Goal: Entertainment & Leisure: Browse casually

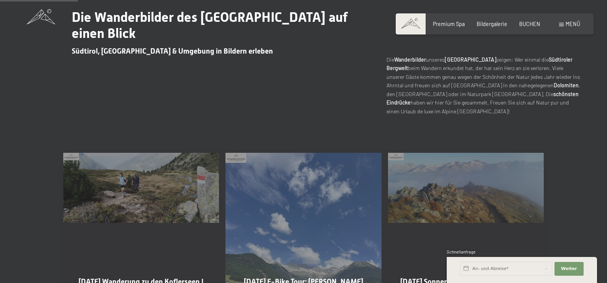
scroll to position [430, 0]
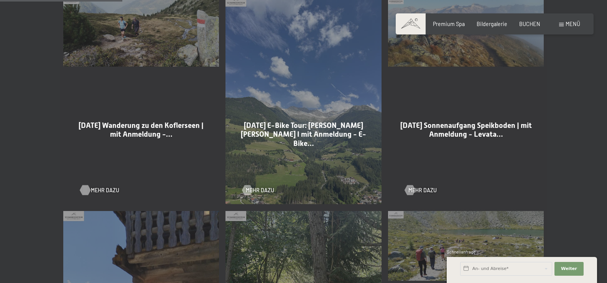
click at [102, 188] on span "Mehr dazu" at bounding box center [105, 191] width 28 height 8
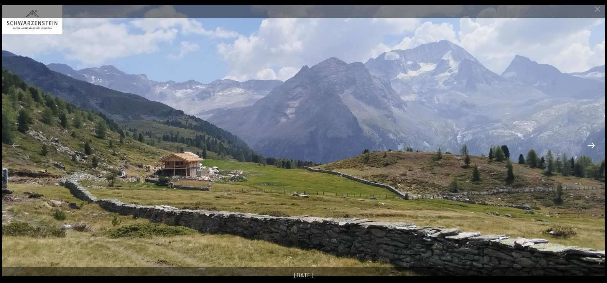
click at [590, 143] on button "Next slide" at bounding box center [591, 145] width 16 height 15
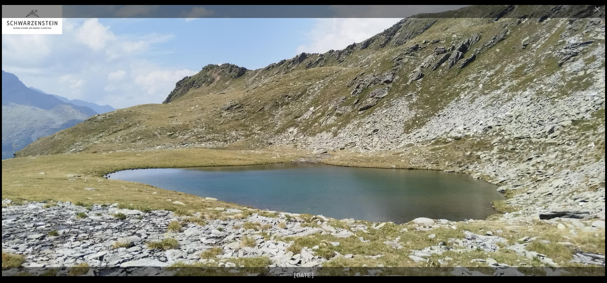
click at [590, 143] on button "Next slide" at bounding box center [591, 145] width 16 height 15
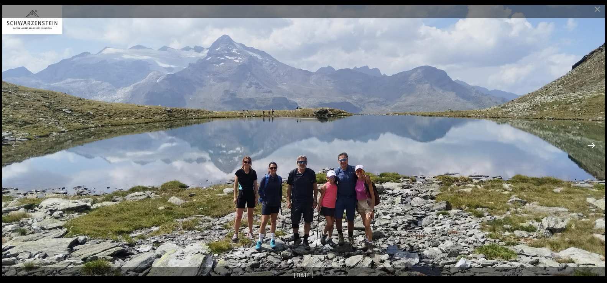
click at [590, 143] on button "Next slide" at bounding box center [591, 145] width 16 height 15
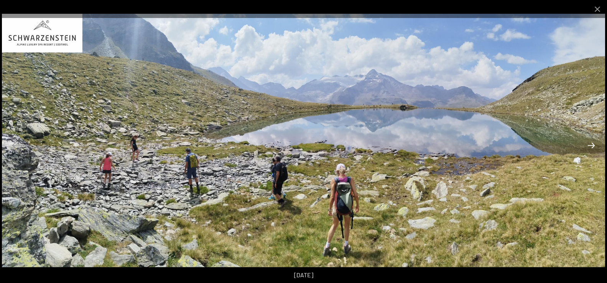
click at [590, 143] on button "Next slide" at bounding box center [591, 145] width 16 height 15
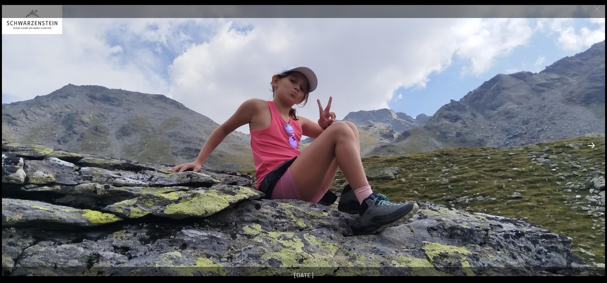
click at [590, 143] on button "Next slide" at bounding box center [591, 145] width 16 height 15
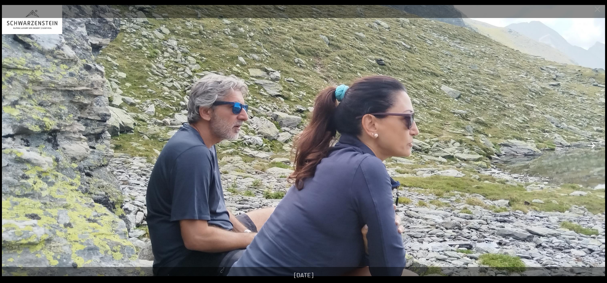
click at [590, 143] on button "Next slide" at bounding box center [591, 145] width 16 height 15
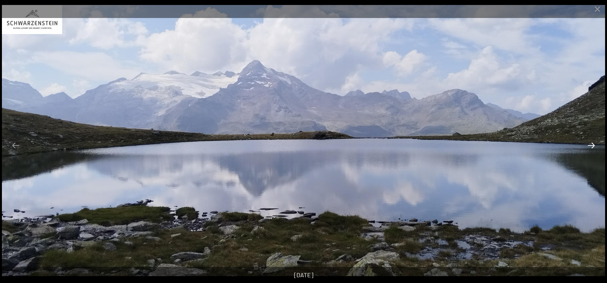
click at [590, 143] on button "Next slide" at bounding box center [591, 145] width 16 height 15
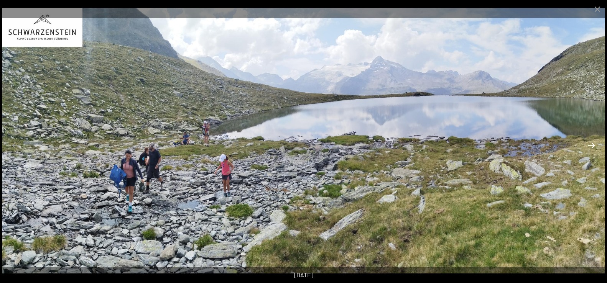
click at [590, 143] on button "Next slide" at bounding box center [591, 145] width 16 height 15
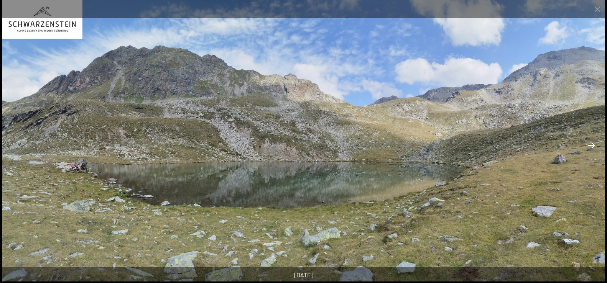
click at [590, 143] on button "Next slide" at bounding box center [591, 145] width 16 height 15
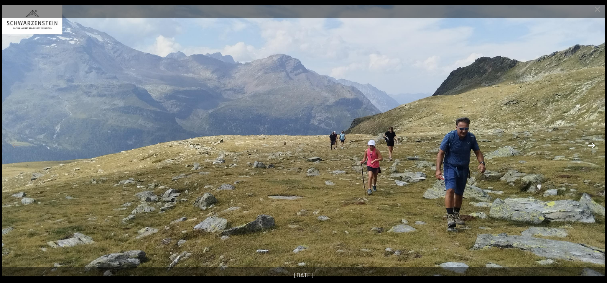
click at [590, 143] on button "Next slide" at bounding box center [591, 145] width 16 height 15
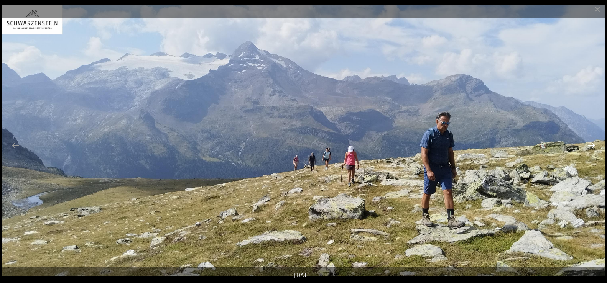
click at [590, 143] on button "Next slide" at bounding box center [591, 145] width 16 height 15
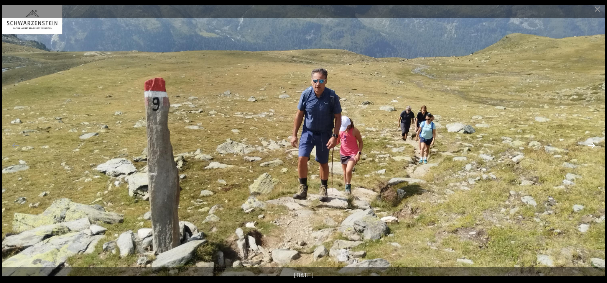
click at [590, 143] on button "Next slide" at bounding box center [591, 145] width 16 height 15
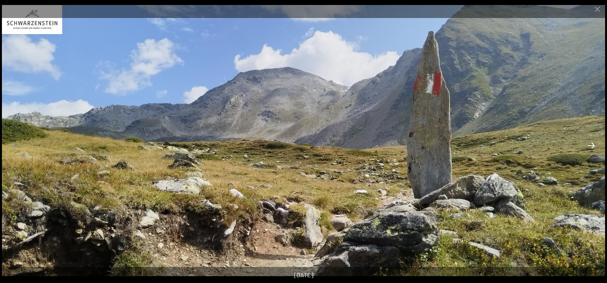
click at [590, 143] on button "Next slide" at bounding box center [591, 145] width 16 height 15
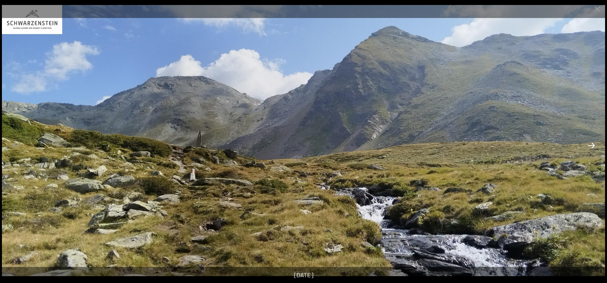
click at [590, 143] on button "Next slide" at bounding box center [591, 145] width 16 height 15
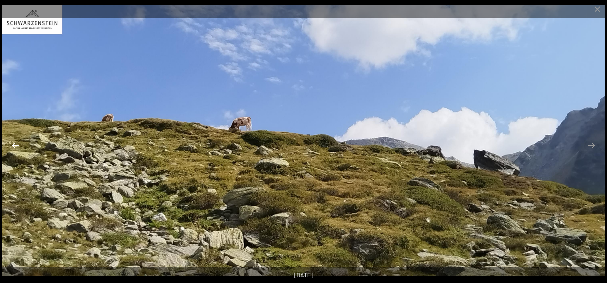
click at [12, 144] on button "Previous slide" at bounding box center [16, 145] width 16 height 15
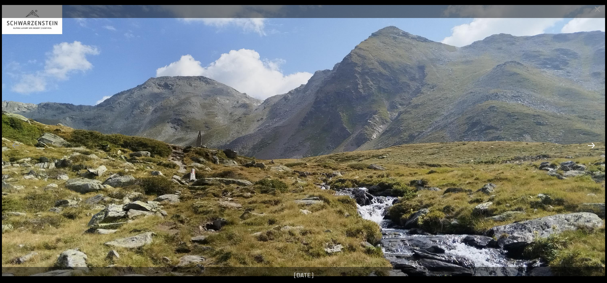
click at [589, 147] on button "Next slide" at bounding box center [591, 145] width 16 height 15
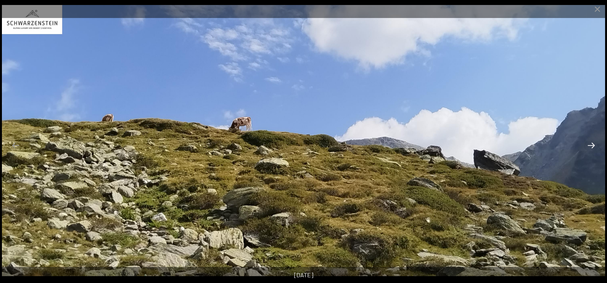
click at [589, 147] on button "Next slide" at bounding box center [591, 145] width 16 height 15
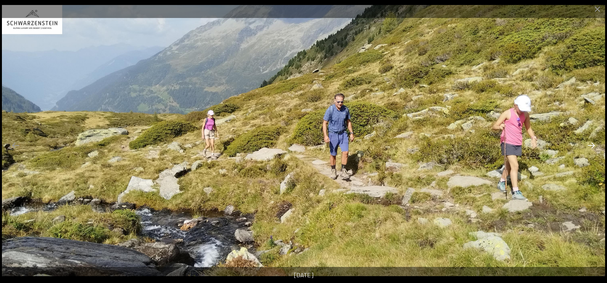
click at [589, 147] on button "Next slide" at bounding box center [591, 145] width 16 height 15
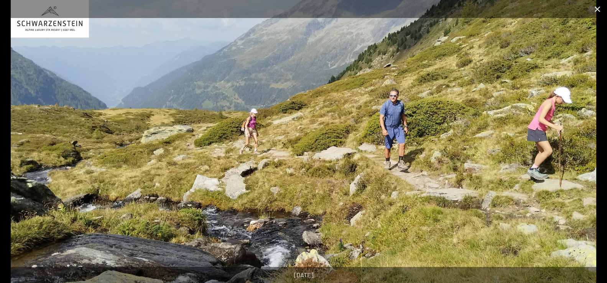
click at [598, 8] on button "Close gallery" at bounding box center [597, 9] width 19 height 18
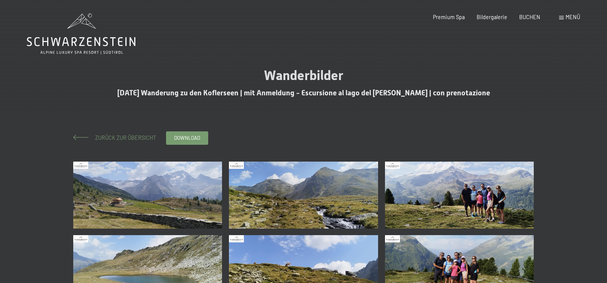
click at [99, 135] on span "Zurück zur Übersicht" at bounding box center [123, 138] width 66 height 7
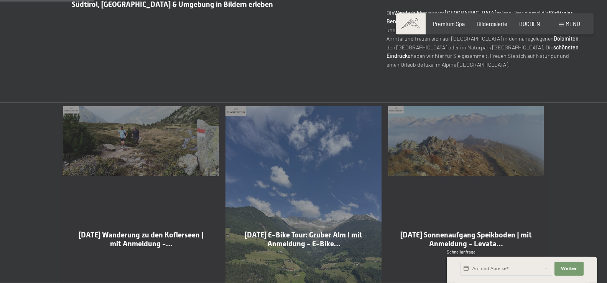
scroll to position [352, 0]
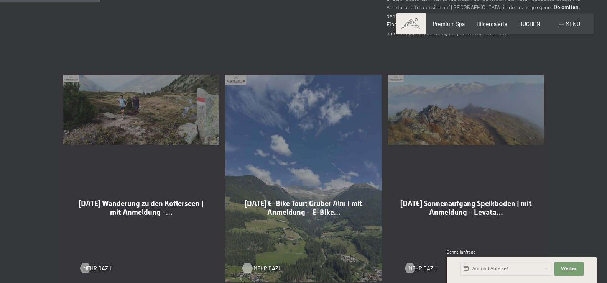
click at [256, 266] on span "Mehr dazu" at bounding box center [267, 269] width 28 height 8
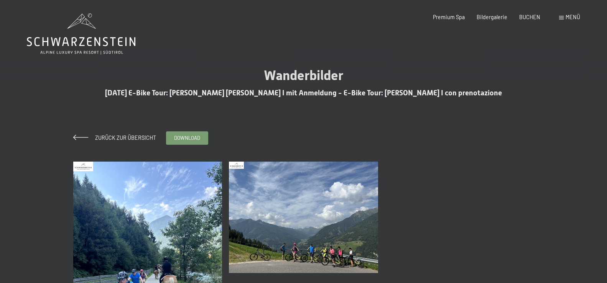
click at [161, 216] on img at bounding box center [147, 261] width 149 height 199
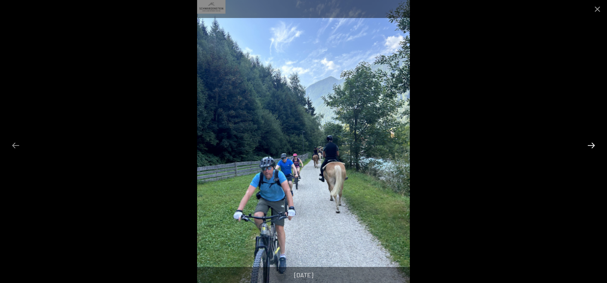
click at [593, 143] on button "Next slide" at bounding box center [591, 145] width 16 height 15
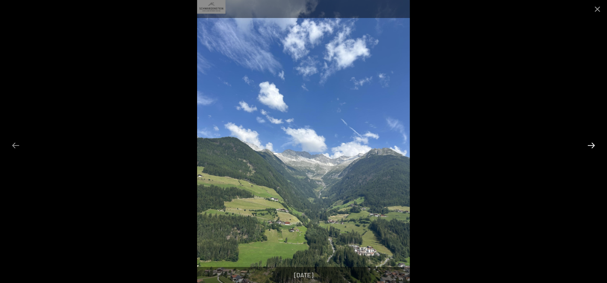
click at [593, 143] on button "Next slide" at bounding box center [591, 145] width 16 height 15
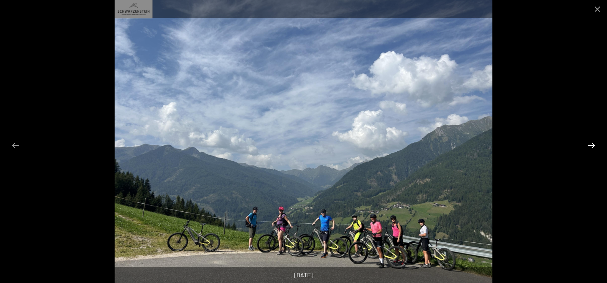
click at [593, 143] on button "Next slide" at bounding box center [591, 145] width 16 height 15
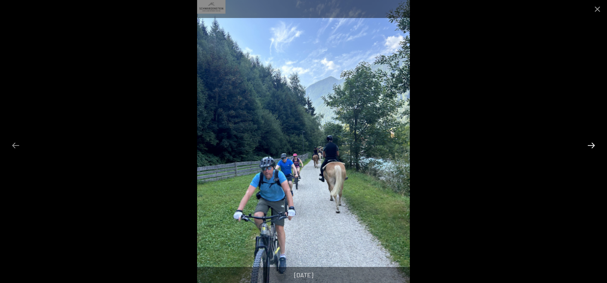
click at [593, 143] on button "Next slide" at bounding box center [591, 145] width 16 height 15
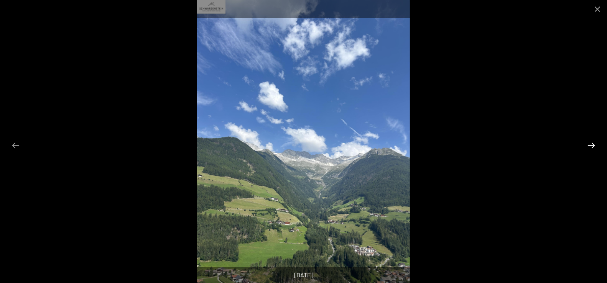
click at [593, 143] on button "Next slide" at bounding box center [591, 145] width 16 height 15
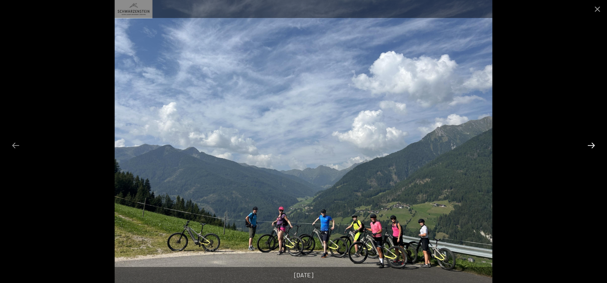
click at [593, 143] on button "Next slide" at bounding box center [591, 145] width 16 height 15
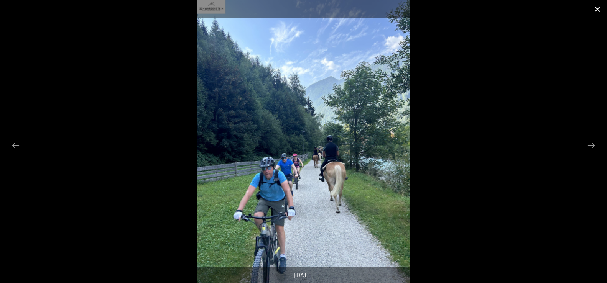
click at [601, 8] on button "Close gallery" at bounding box center [597, 9] width 19 height 18
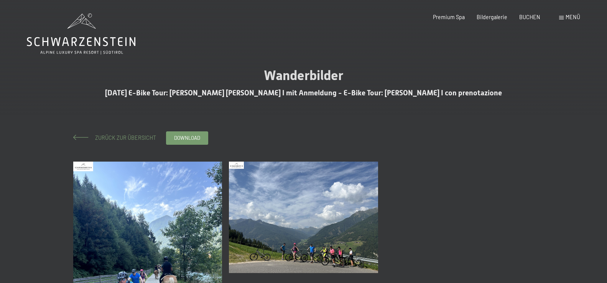
click at [125, 136] on span "Zurück zur Übersicht" at bounding box center [123, 138] width 66 height 7
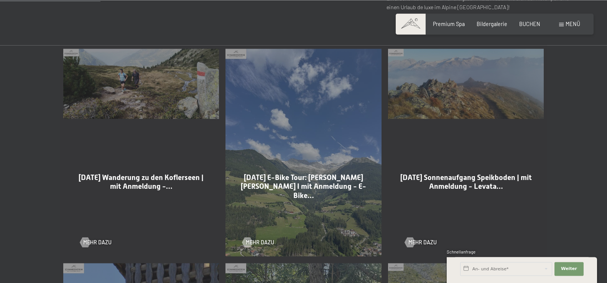
scroll to position [430, 0]
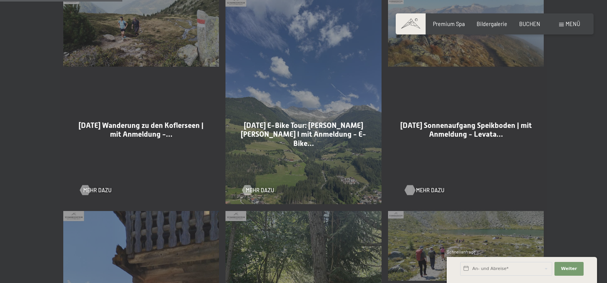
click at [423, 191] on span "Mehr dazu" at bounding box center [430, 191] width 28 height 8
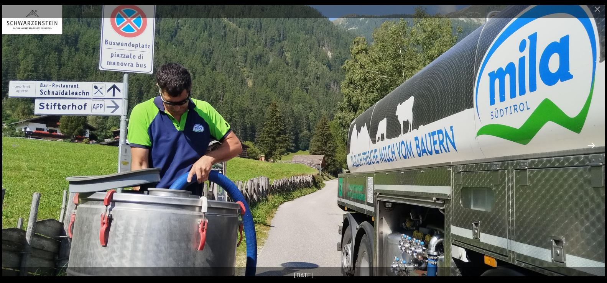
click at [588, 146] on button "Next slide" at bounding box center [591, 145] width 16 height 15
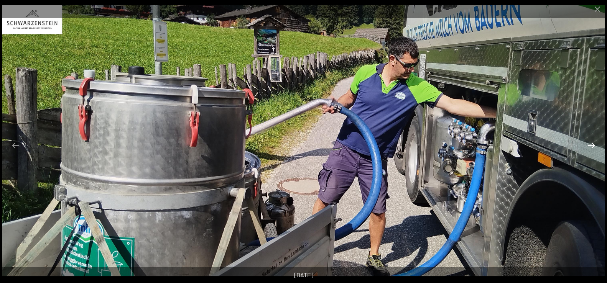
click at [588, 146] on button "Next slide" at bounding box center [591, 145] width 16 height 15
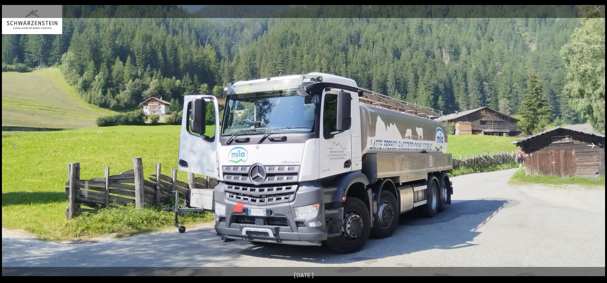
click at [588, 146] on button "Next slide" at bounding box center [591, 145] width 16 height 15
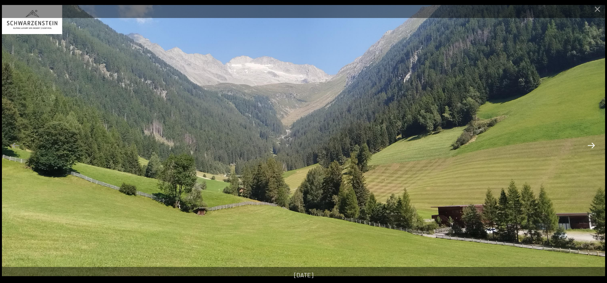
click at [588, 146] on button "Next slide" at bounding box center [591, 145] width 16 height 15
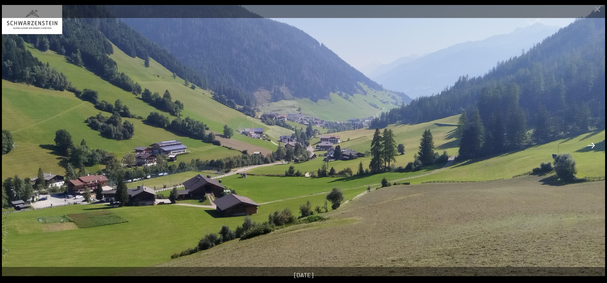
click at [588, 146] on button "Next slide" at bounding box center [591, 145] width 16 height 15
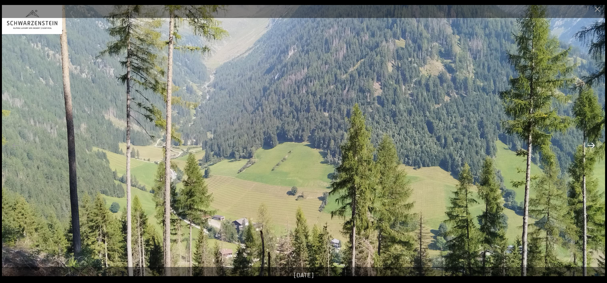
click at [588, 146] on button "Next slide" at bounding box center [591, 145] width 16 height 15
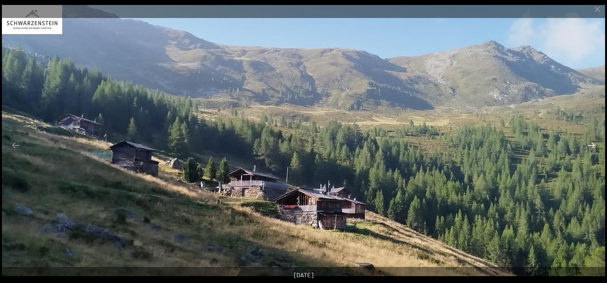
click at [588, 146] on button "Next slide" at bounding box center [591, 145] width 16 height 15
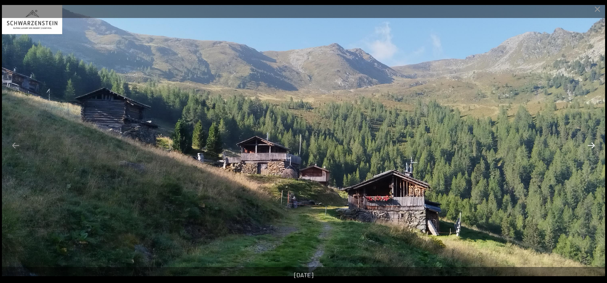
click at [588, 146] on button "Next slide" at bounding box center [591, 145] width 16 height 15
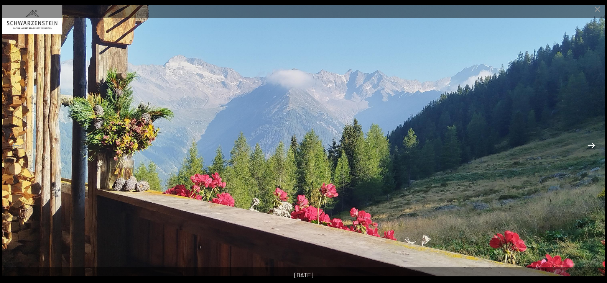
click at [588, 146] on button "Next slide" at bounding box center [591, 145] width 16 height 15
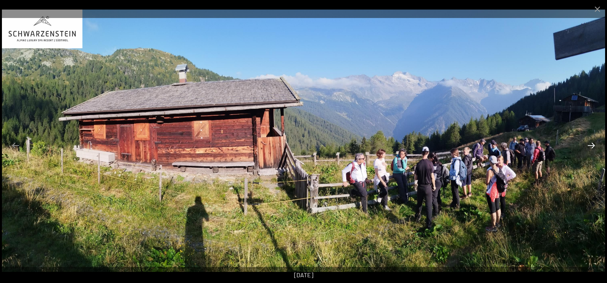
click at [588, 146] on button "Next slide" at bounding box center [591, 145] width 16 height 15
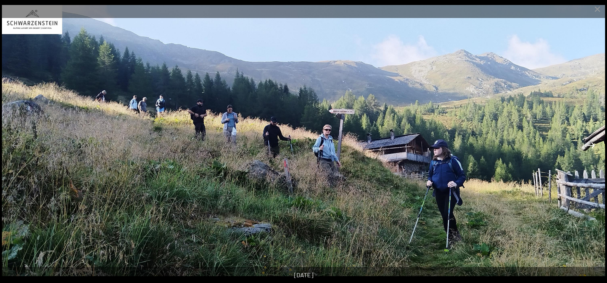
click at [588, 146] on button "Next slide" at bounding box center [591, 145] width 16 height 15
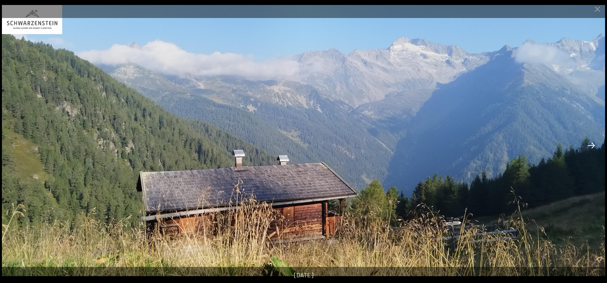
click at [588, 146] on button "Next slide" at bounding box center [591, 145] width 16 height 15
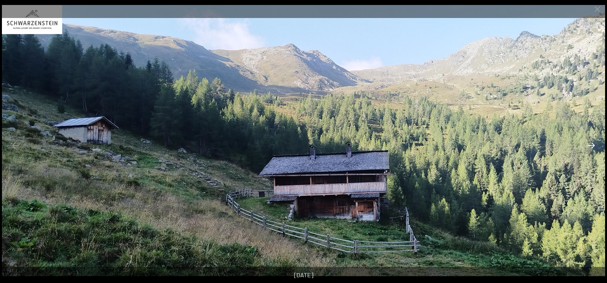
click at [588, 146] on button "Next slide" at bounding box center [591, 145] width 16 height 15
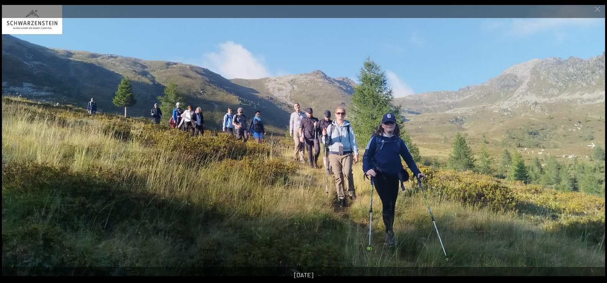
click at [588, 146] on button "Next slide" at bounding box center [591, 145] width 16 height 15
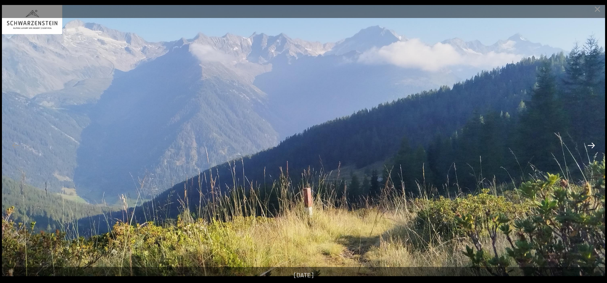
click at [589, 143] on button "Next slide" at bounding box center [591, 145] width 16 height 15
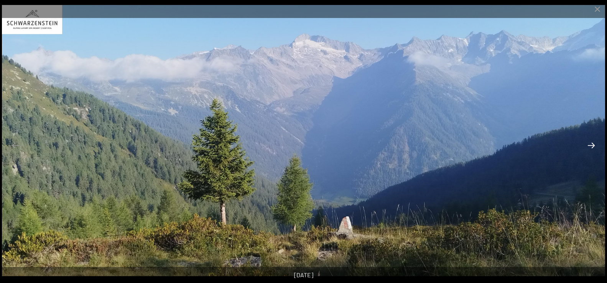
click at [589, 143] on button "Next slide" at bounding box center [591, 145] width 16 height 15
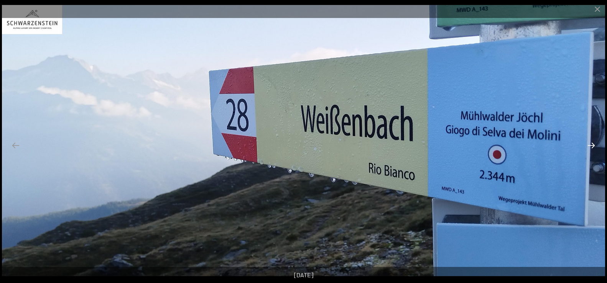
click at [589, 143] on button "Next slide" at bounding box center [591, 145] width 16 height 15
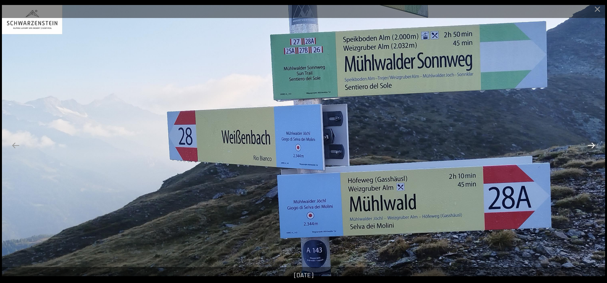
click at [589, 143] on button "Next slide" at bounding box center [591, 145] width 16 height 15
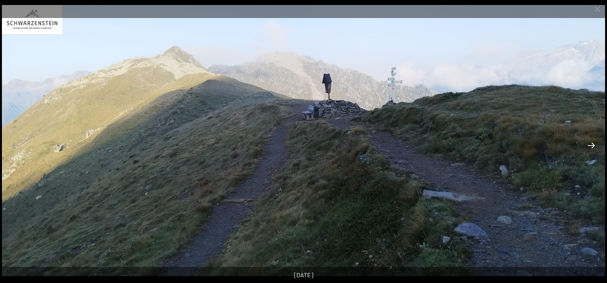
click at [589, 143] on button "Next slide" at bounding box center [591, 145] width 16 height 15
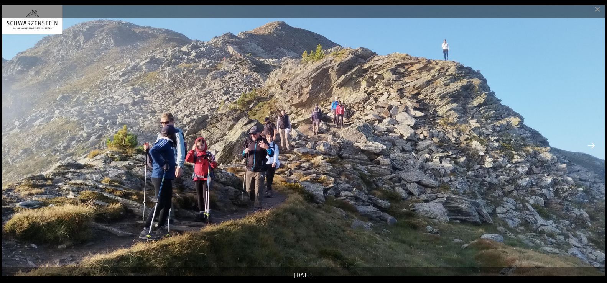
click at [589, 143] on button "Next slide" at bounding box center [591, 145] width 16 height 15
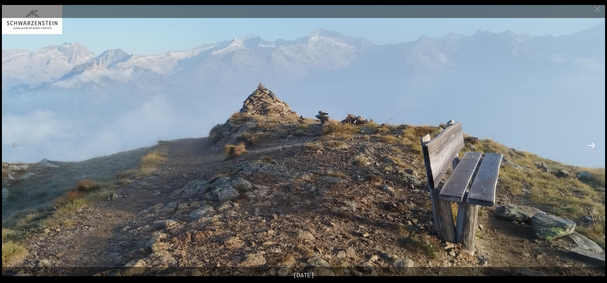
click at [589, 143] on button "Next slide" at bounding box center [591, 145] width 16 height 15
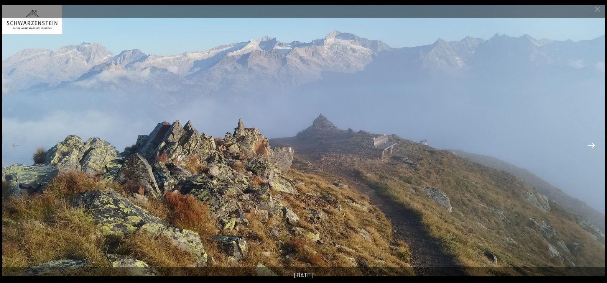
click at [589, 143] on button "Next slide" at bounding box center [591, 145] width 16 height 15
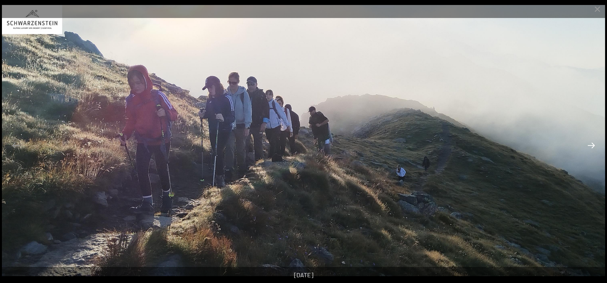
click at [589, 143] on button "Next slide" at bounding box center [591, 145] width 16 height 15
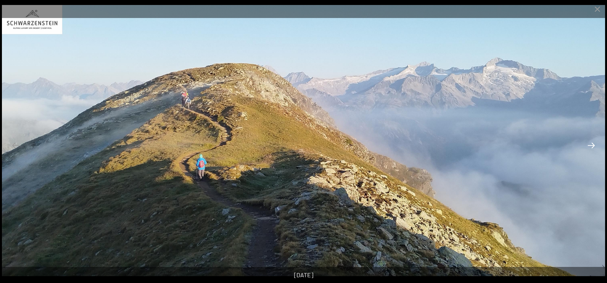
click at [589, 143] on button "Next slide" at bounding box center [591, 145] width 16 height 15
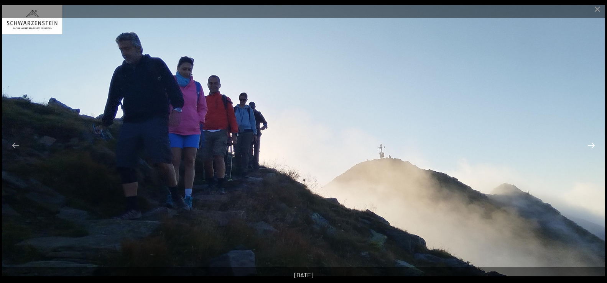
click at [589, 143] on button "Next slide" at bounding box center [591, 145] width 16 height 15
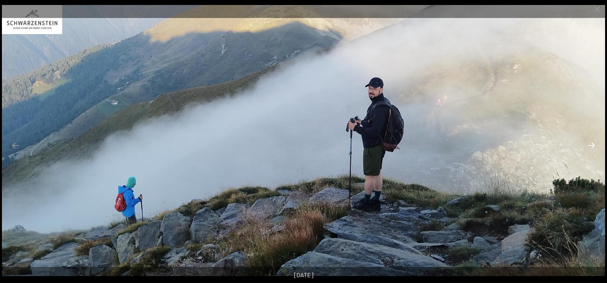
scroll to position [39, 0]
click at [589, 143] on button "Next slide" at bounding box center [591, 145] width 16 height 15
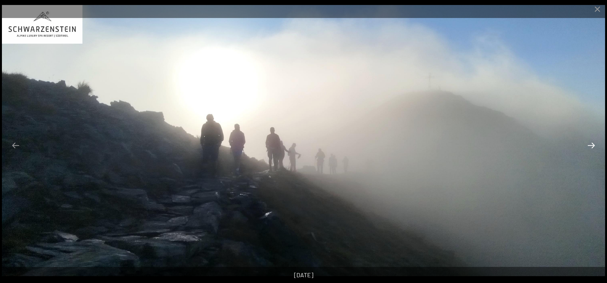
click at [589, 143] on button "Next slide" at bounding box center [591, 145] width 16 height 15
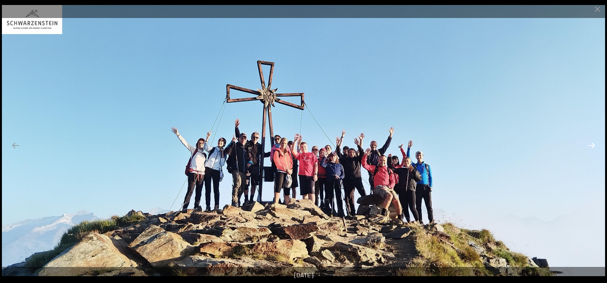
click at [589, 143] on button "Next slide" at bounding box center [591, 145] width 16 height 15
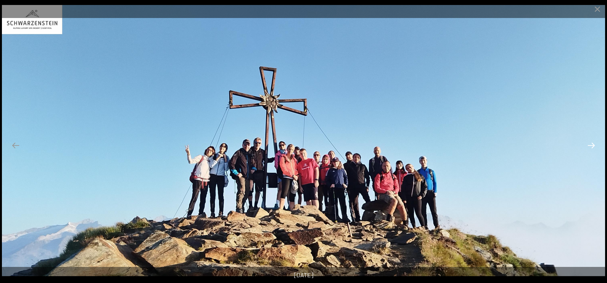
click at [589, 143] on button "Next slide" at bounding box center [591, 145] width 16 height 15
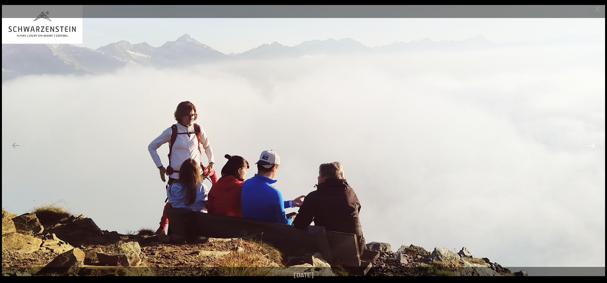
click at [589, 143] on button "Next slide" at bounding box center [591, 145] width 16 height 15
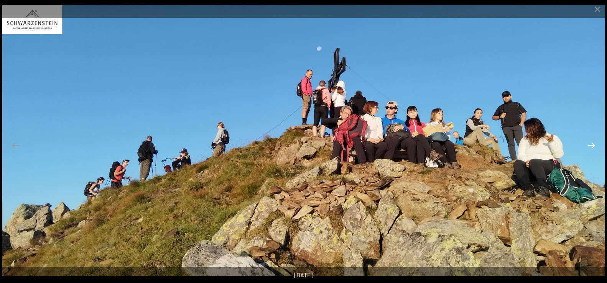
click at [589, 143] on button "Next slide" at bounding box center [591, 145] width 16 height 15
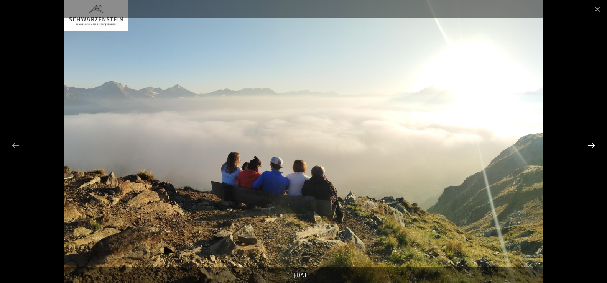
click at [589, 143] on button "Next slide" at bounding box center [591, 145] width 16 height 15
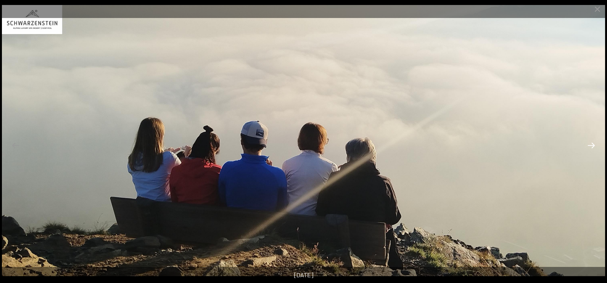
click at [590, 143] on button "Next slide" at bounding box center [591, 145] width 16 height 15
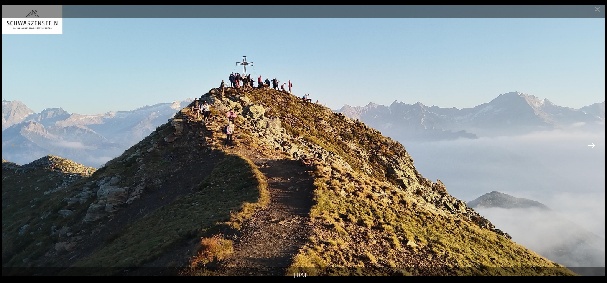
click at [590, 143] on button "Next slide" at bounding box center [591, 145] width 16 height 15
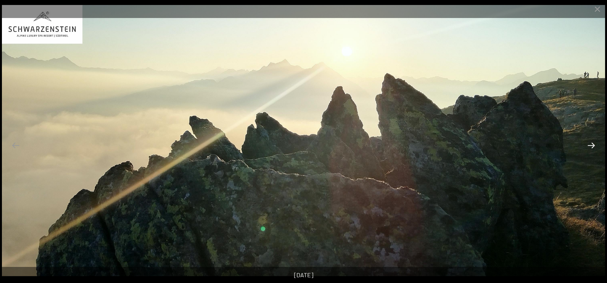
click at [590, 143] on button "Next slide" at bounding box center [591, 145] width 16 height 15
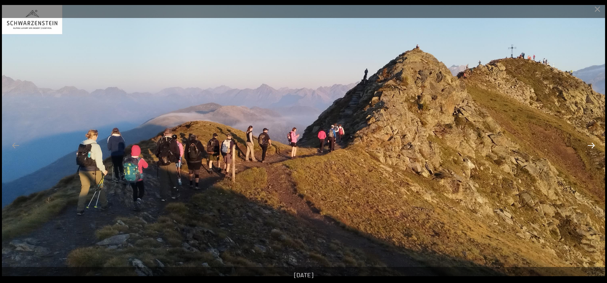
click at [590, 143] on button "Next slide" at bounding box center [591, 145] width 16 height 15
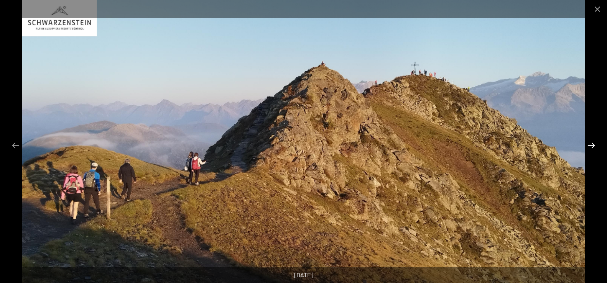
click at [590, 143] on button "Next slide" at bounding box center [591, 145] width 16 height 15
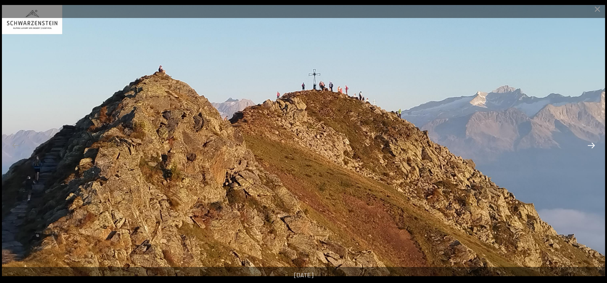
click at [590, 143] on button "Next slide" at bounding box center [591, 145] width 16 height 15
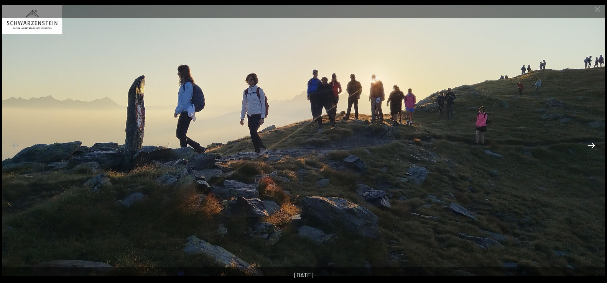
click at [590, 143] on button "Next slide" at bounding box center [591, 145] width 16 height 15
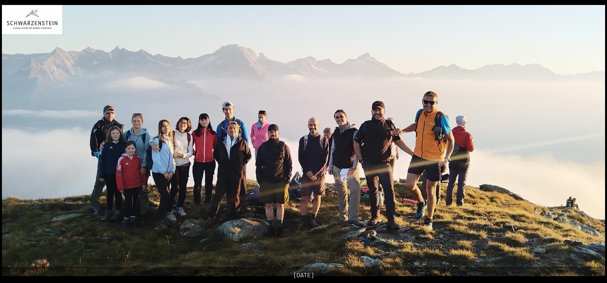
click at [590, 143] on button "Next slide" at bounding box center [595, 145] width 16 height 15
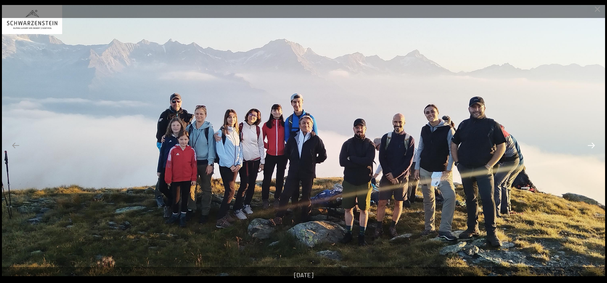
click at [590, 143] on button "Next slide" at bounding box center [591, 145] width 16 height 15
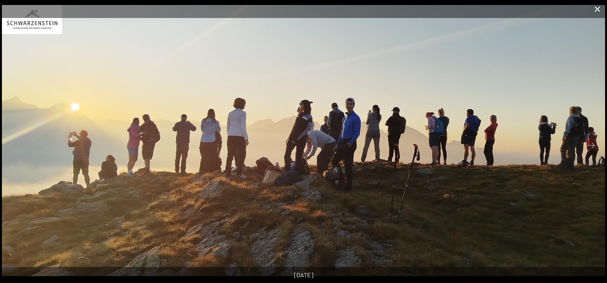
click at [601, 8] on button "Close gallery" at bounding box center [597, 9] width 19 height 18
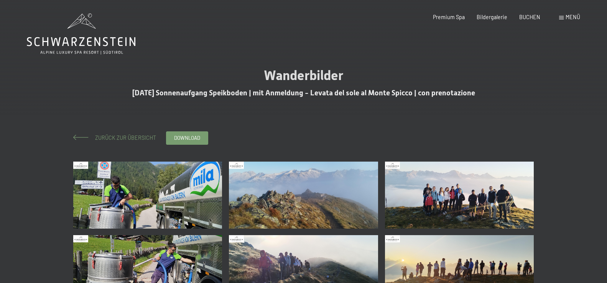
click at [126, 138] on span "Zurück zur Übersicht" at bounding box center [123, 138] width 66 height 7
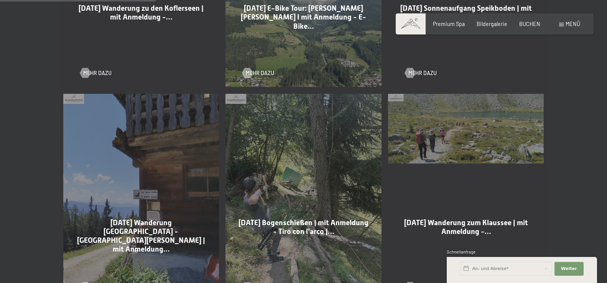
scroll to position [625, 0]
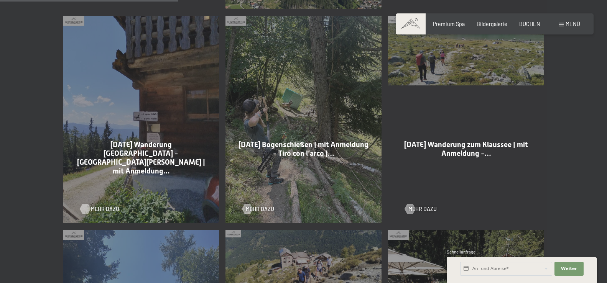
click at [99, 207] on span "Mehr dazu" at bounding box center [105, 209] width 28 height 8
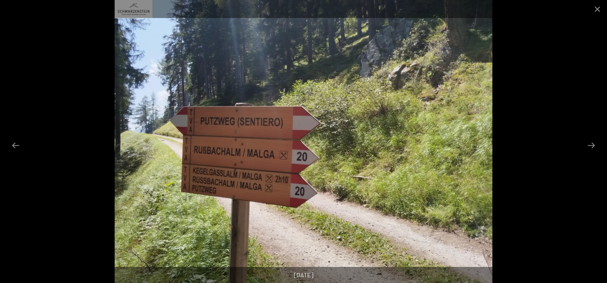
click at [586, 146] on button "Next slide" at bounding box center [591, 145] width 16 height 15
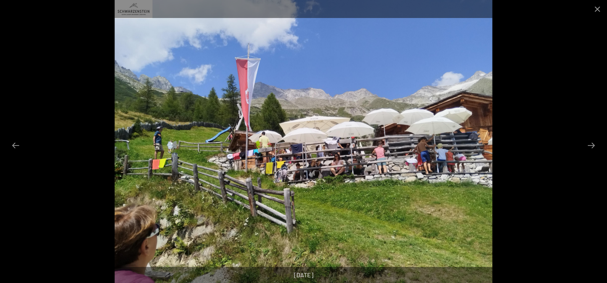
click at [586, 146] on button "Next slide" at bounding box center [591, 145] width 16 height 15
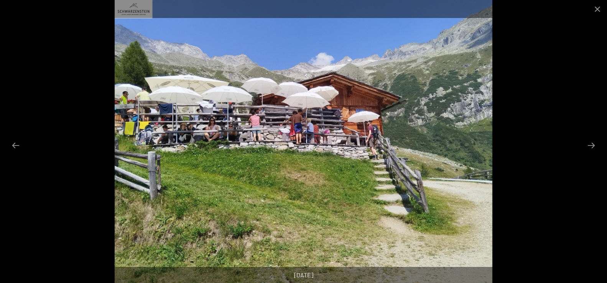
click at [586, 146] on button "Next slide" at bounding box center [591, 145] width 16 height 15
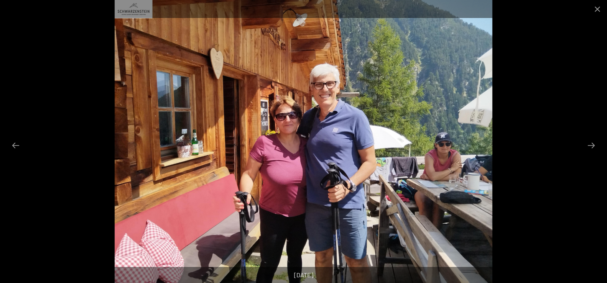
click at [586, 146] on button "Next slide" at bounding box center [591, 145] width 16 height 15
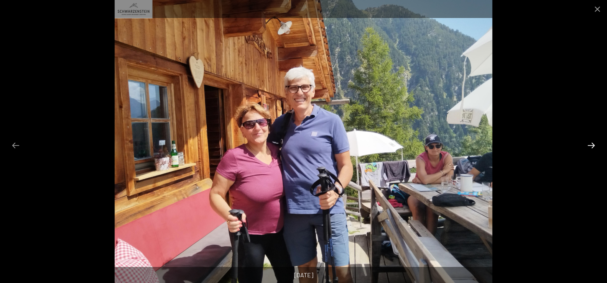
click at [590, 143] on button "Next slide" at bounding box center [591, 145] width 16 height 15
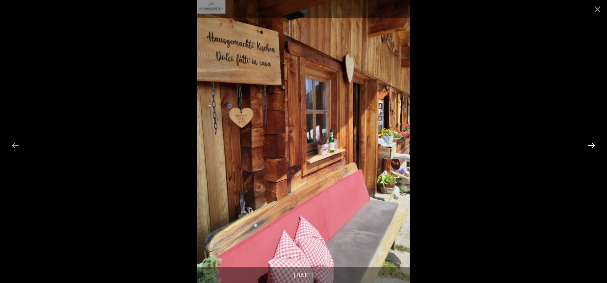
click at [590, 143] on button "Next slide" at bounding box center [591, 145] width 16 height 15
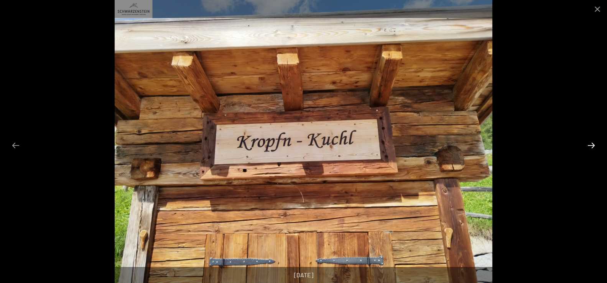
click at [590, 143] on button "Next slide" at bounding box center [591, 145] width 16 height 15
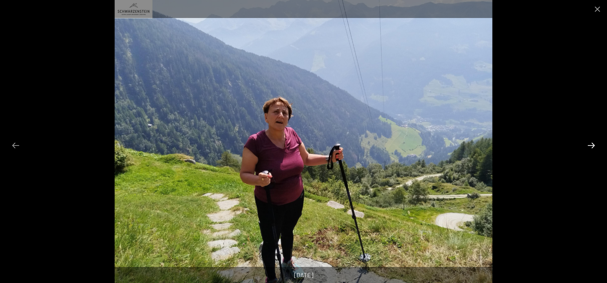
click at [590, 143] on button "Next slide" at bounding box center [591, 145] width 16 height 15
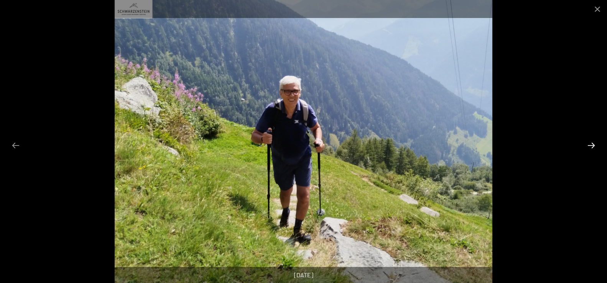
click at [590, 143] on button "Next slide" at bounding box center [591, 145] width 16 height 15
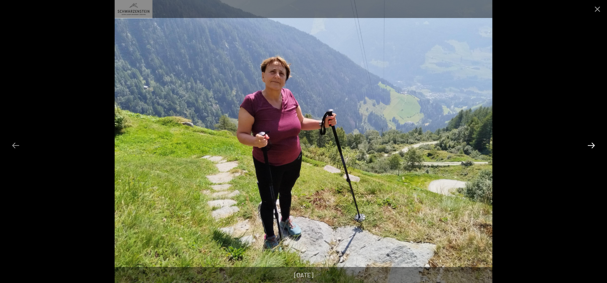
click at [590, 143] on button "Next slide" at bounding box center [591, 145] width 16 height 15
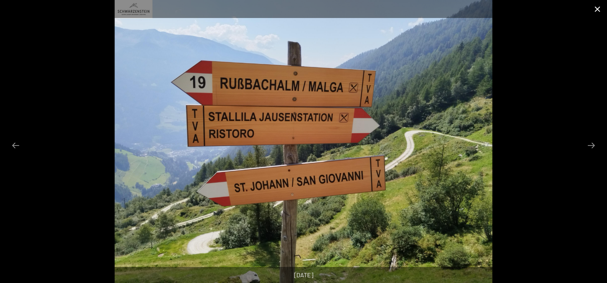
click at [596, 8] on button "Close gallery" at bounding box center [597, 9] width 19 height 18
